Goal: Information Seeking & Learning: Learn about a topic

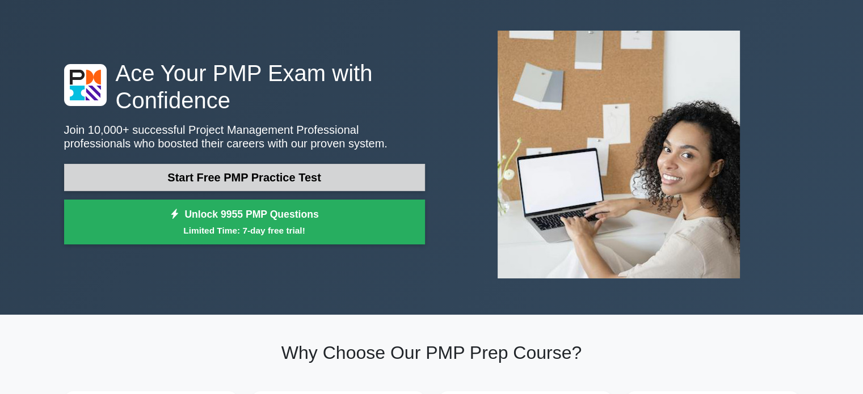
click at [293, 185] on link "Start Free PMP Practice Test" at bounding box center [244, 177] width 361 height 27
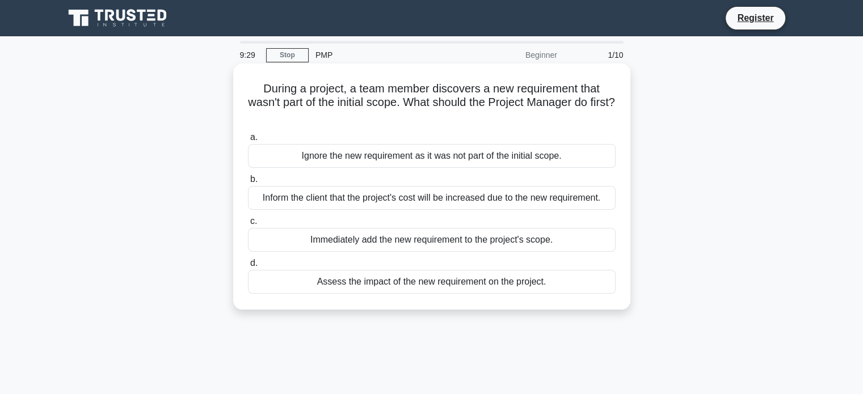
click at [385, 285] on div "Assess the impact of the new requirement on the project." at bounding box center [431, 282] width 367 height 24
click at [248, 267] on input "d. Assess the impact of the new requirement on the project." at bounding box center [248, 263] width 0 height 7
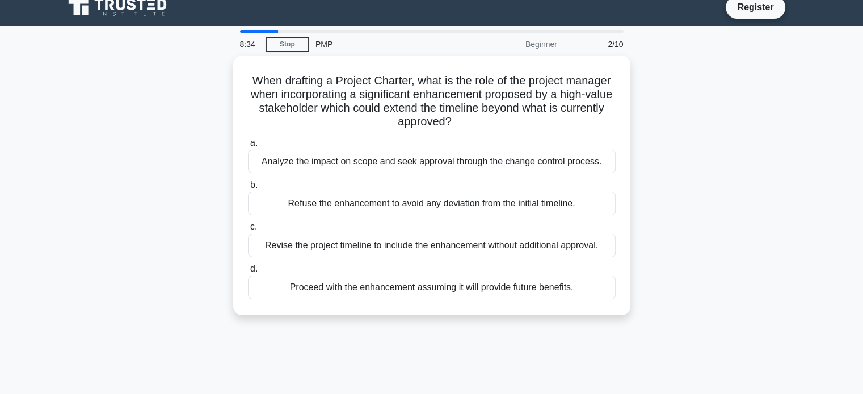
scroll to position [10, 0]
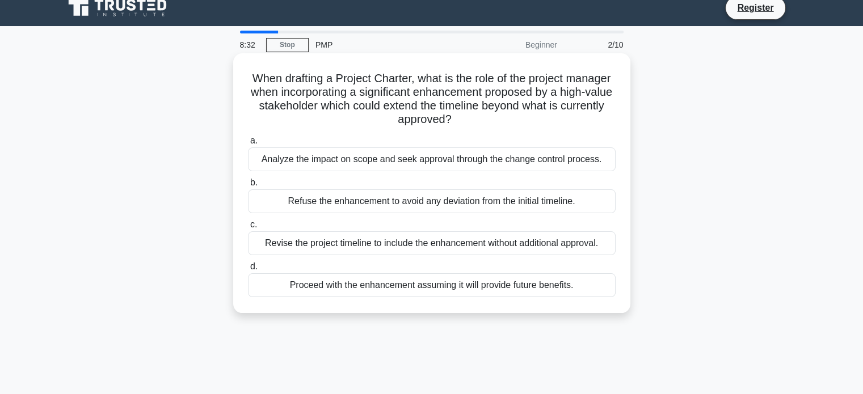
click at [354, 166] on div "Analyze the impact on scope and seek approval through the change control proces…" at bounding box center [431, 159] width 367 height 24
click at [248, 145] on input "a. Analyze the impact on scope and seek approval through the change control pro…" at bounding box center [248, 140] width 0 height 7
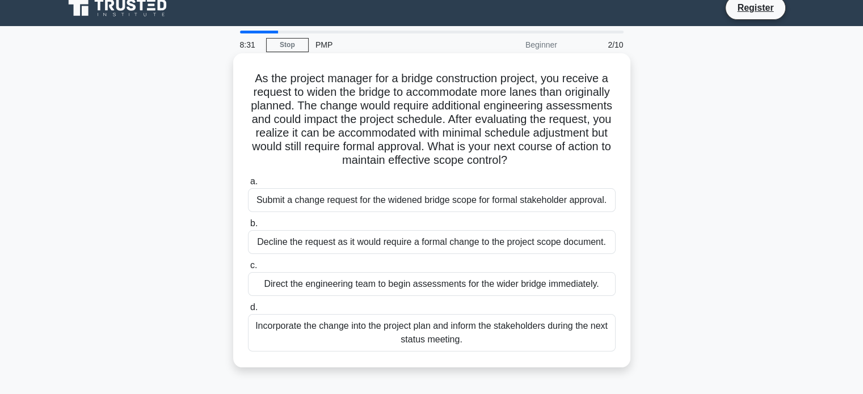
scroll to position [0, 0]
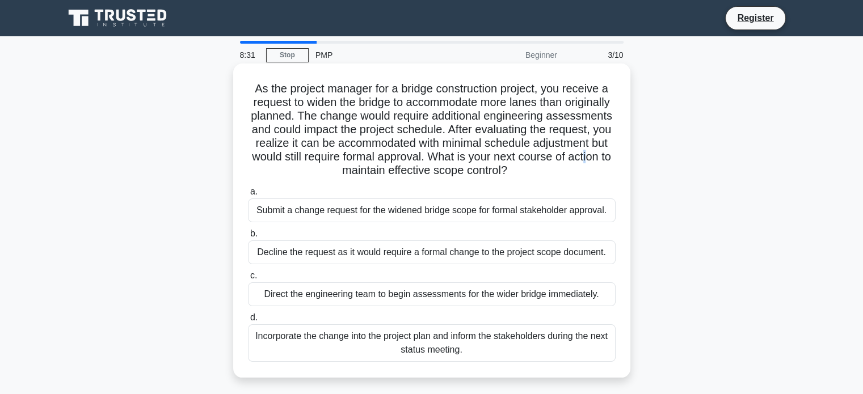
click at [357, 164] on h5 "As the project manager for a bridge construction project, you receive a request…" at bounding box center [432, 130] width 370 height 96
click at [444, 160] on h5 "As the project manager for a bridge construction project, you receive a request…" at bounding box center [432, 130] width 370 height 96
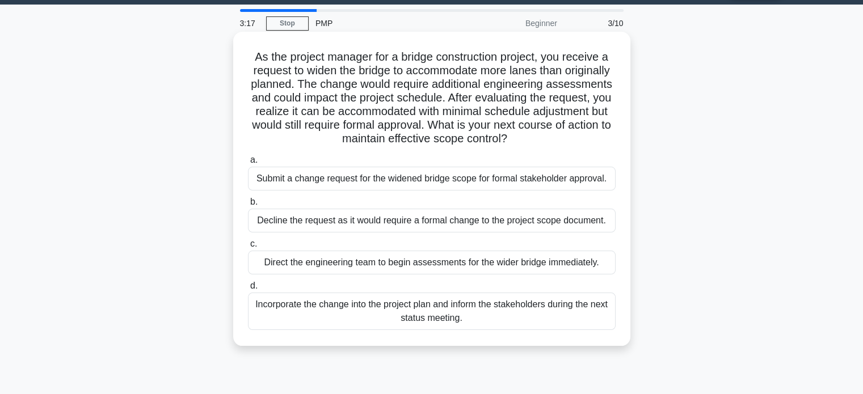
scroll to position [33, 0]
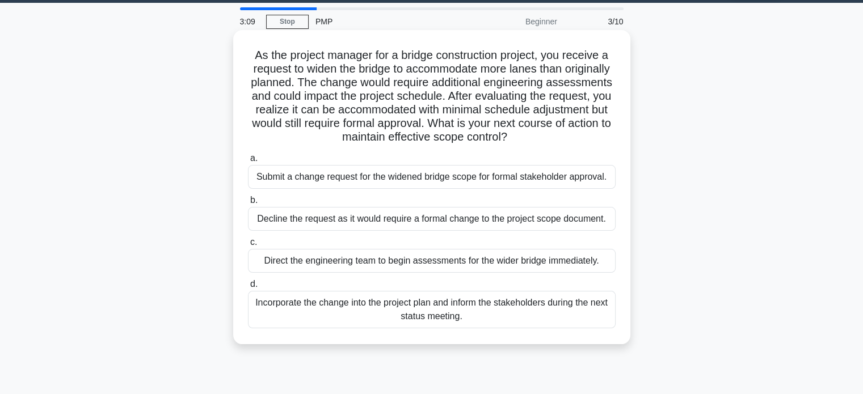
click at [372, 181] on div "Submit a change request for the widened bridge scope for formal stakeholder app…" at bounding box center [431, 177] width 367 height 24
click at [248, 162] on input "a. Submit a change request for the widened bridge scope for formal stakeholder …" at bounding box center [248, 158] width 0 height 7
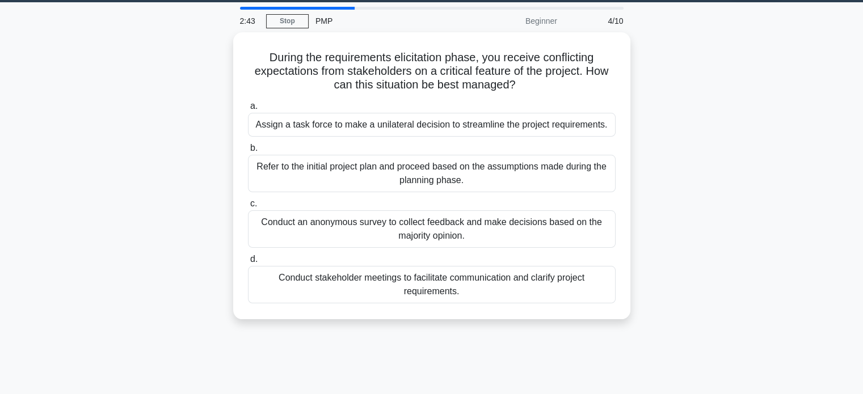
scroll to position [34, 0]
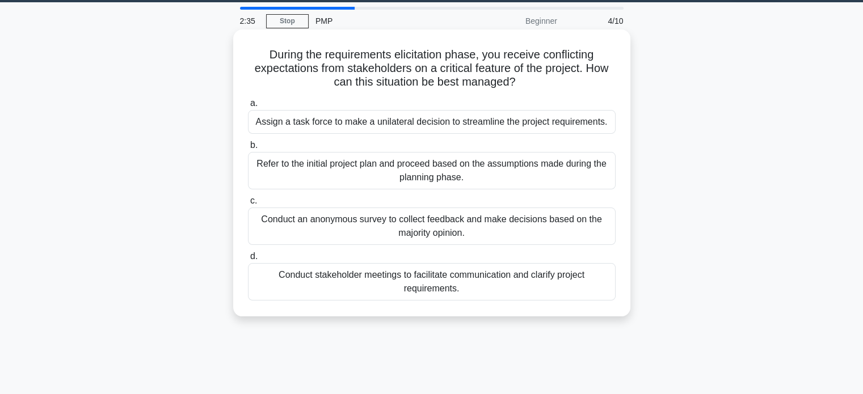
click at [351, 277] on div "Conduct stakeholder meetings to facilitate communication and clarify project re…" at bounding box center [431, 281] width 367 height 37
click at [248, 260] on input "d. Conduct stakeholder meetings to facilitate communication and clarify project…" at bounding box center [248, 256] width 0 height 7
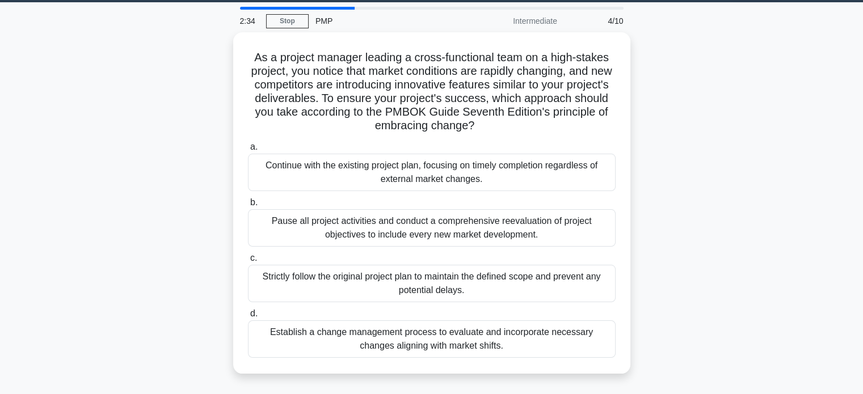
click at [351, 277] on div "Strictly follow the original project plan to maintain the defined scope and pre…" at bounding box center [431, 283] width 367 height 37
click at [248, 262] on input "c. Strictly follow the original project plan to maintain the defined scope and …" at bounding box center [248, 258] width 0 height 7
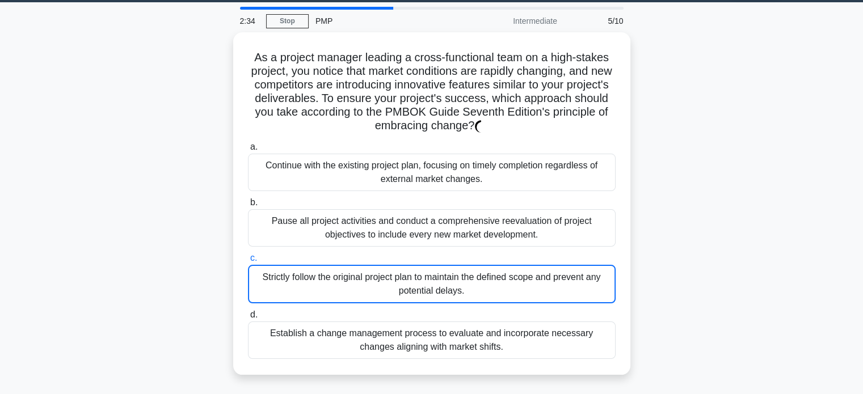
scroll to position [0, 0]
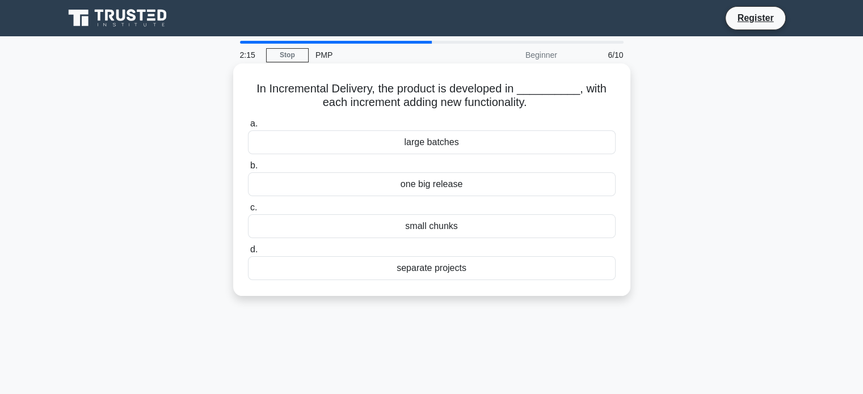
click at [428, 235] on div "small chunks" at bounding box center [431, 226] width 367 height 24
click at [248, 212] on input "c. small chunks" at bounding box center [248, 207] width 0 height 7
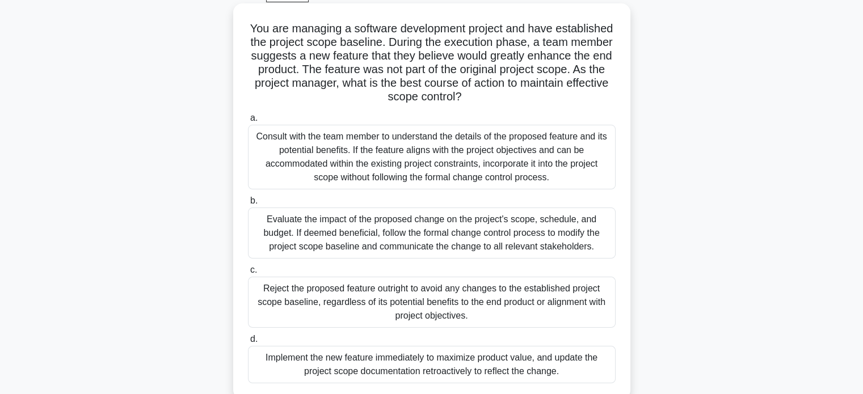
scroll to position [61, 0]
click at [309, 220] on div "Evaluate the impact of the proposed change on the project's scope, schedule, an…" at bounding box center [431, 231] width 367 height 51
click at [248, 204] on input "b. Evaluate the impact of the proposed change on the project's scope, schedule,…" at bounding box center [248, 199] width 0 height 7
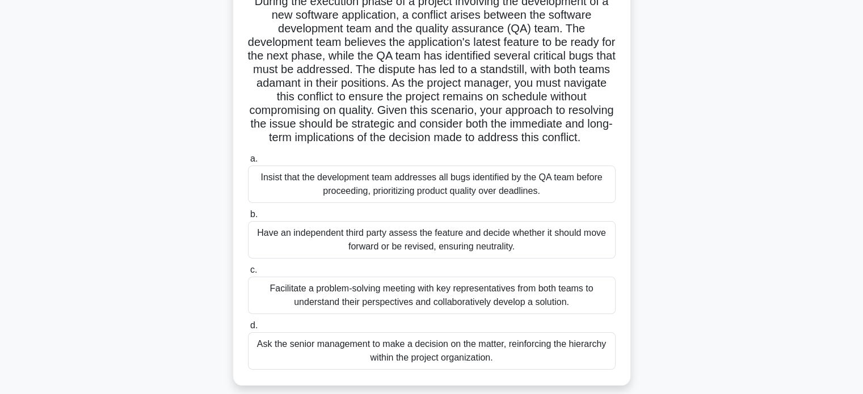
scroll to position [146, 0]
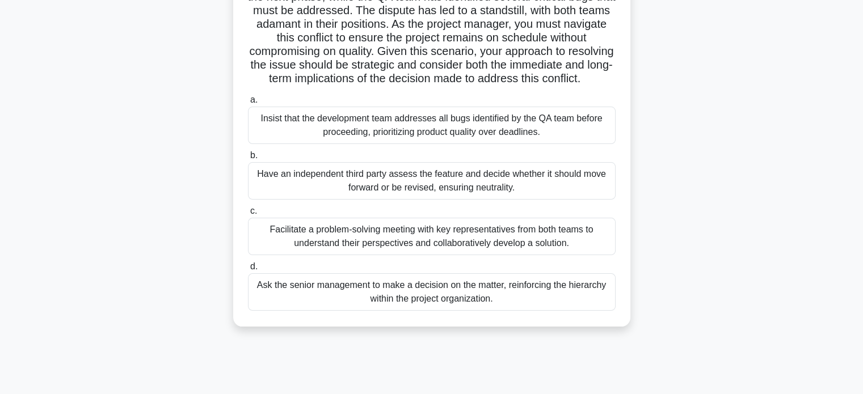
click at [436, 255] on div "Facilitate a problem-solving meeting with key representatives from both teams t…" at bounding box center [431, 236] width 367 height 37
click at [248, 215] on input "c. Facilitate a problem-solving meeting with key representatives from both team…" at bounding box center [248, 211] width 0 height 7
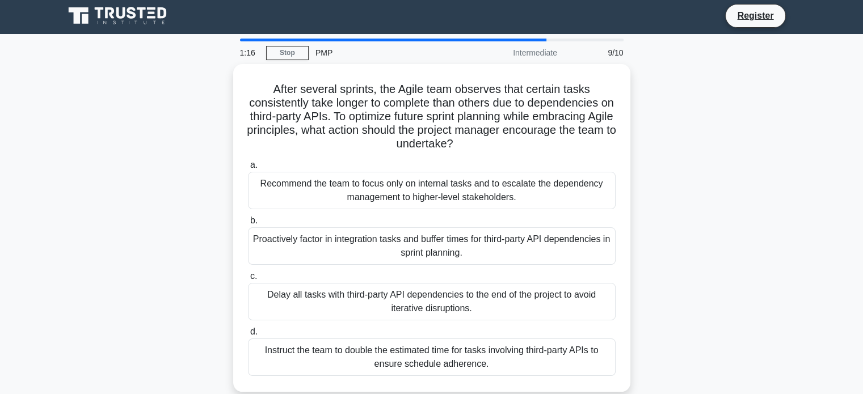
scroll to position [0, 0]
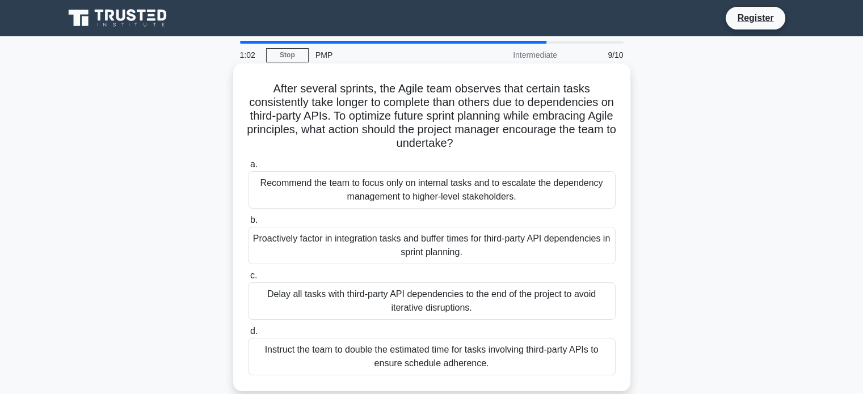
click at [336, 295] on div "Delay all tasks with third-party API dependencies to the end of the project to …" at bounding box center [431, 300] width 367 height 37
click at [248, 280] on input "c. Delay all tasks with third-party API dependencies to the end of the project …" at bounding box center [248, 275] width 0 height 7
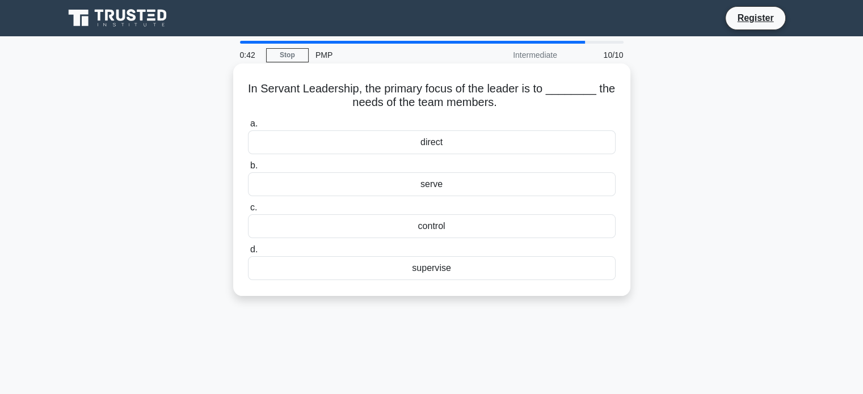
click at [476, 191] on div "serve" at bounding box center [431, 184] width 367 height 24
click at [248, 170] on input "b. serve" at bounding box center [248, 165] width 0 height 7
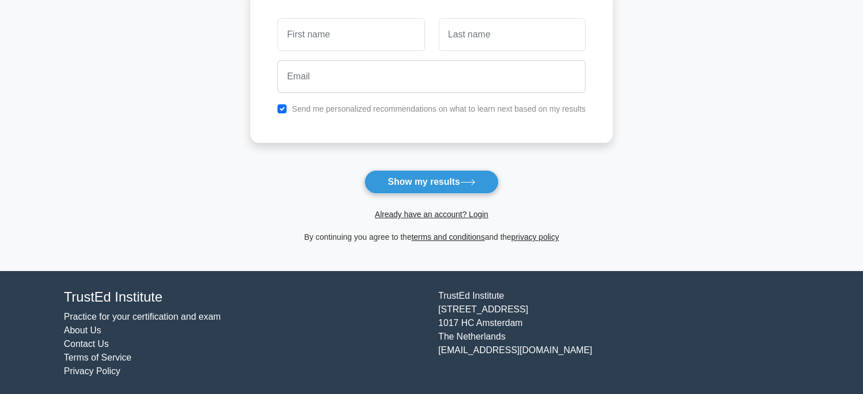
scroll to position [175, 0]
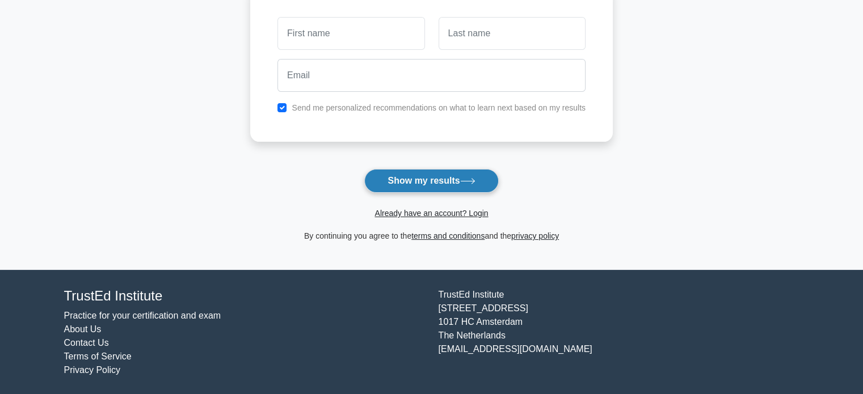
click at [463, 190] on button "Show my results" at bounding box center [431, 181] width 134 height 24
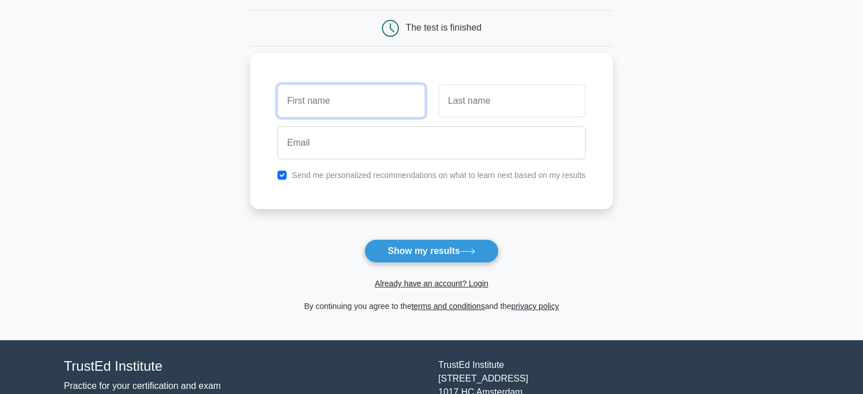
scroll to position [104, 0]
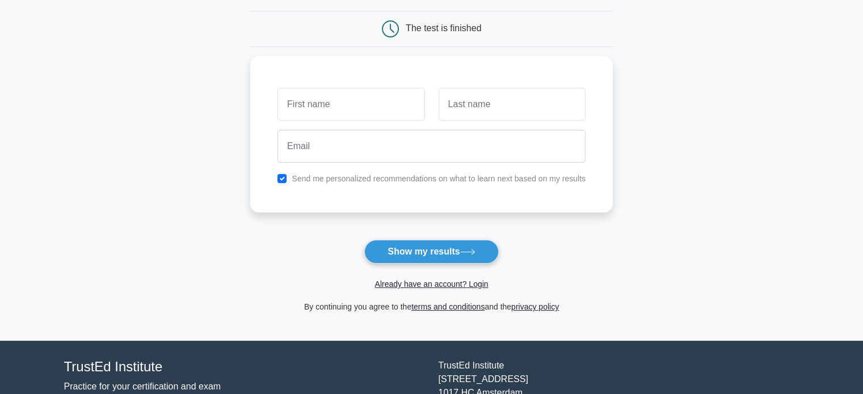
click at [219, 151] on main "Wait, there is more! Continue to see your result The test is finished and the" at bounding box center [431, 137] width 863 height 408
